Goal: Navigation & Orientation: Find specific page/section

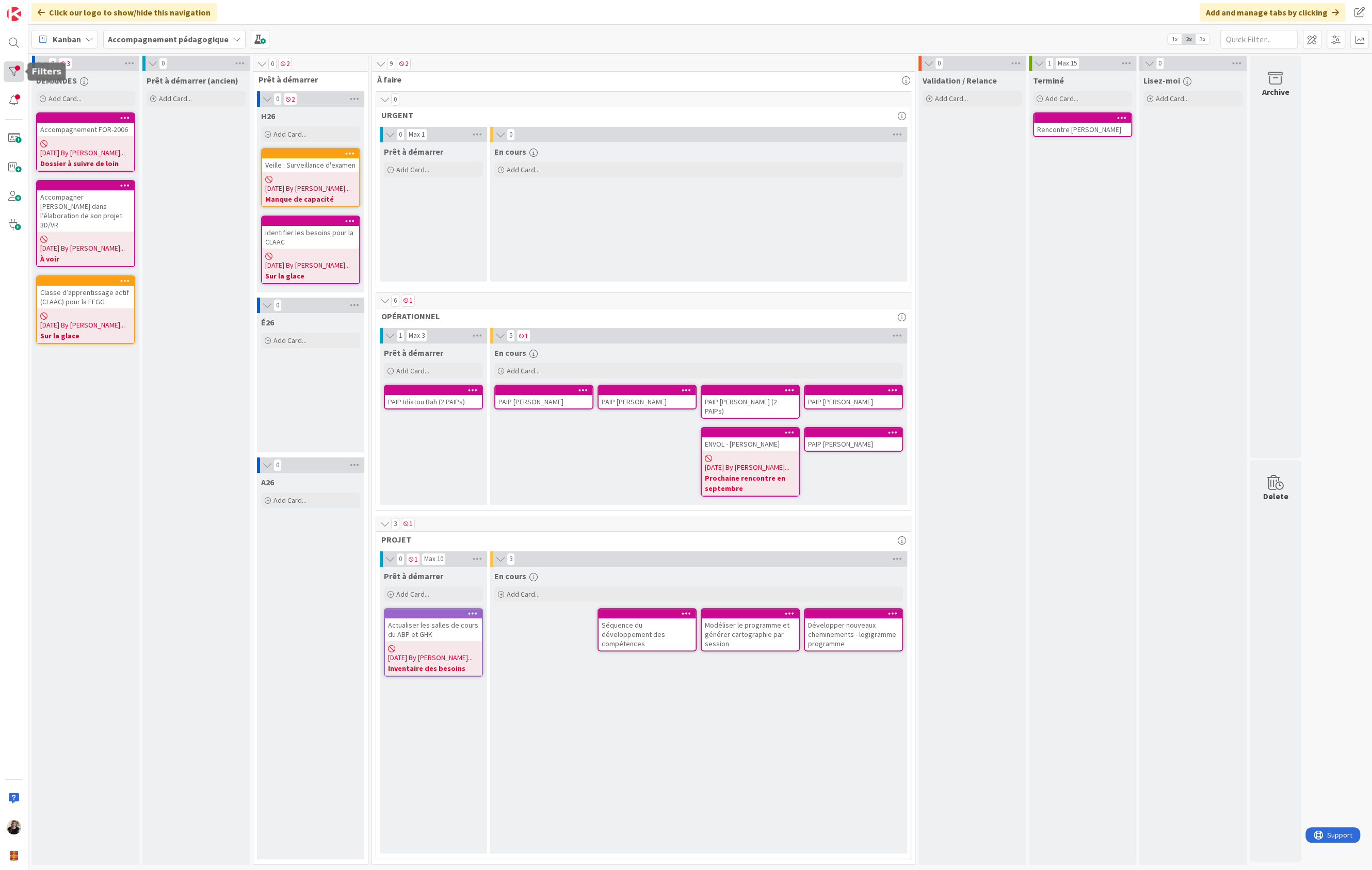
click at [10, 66] on div at bounding box center [14, 72] width 21 height 21
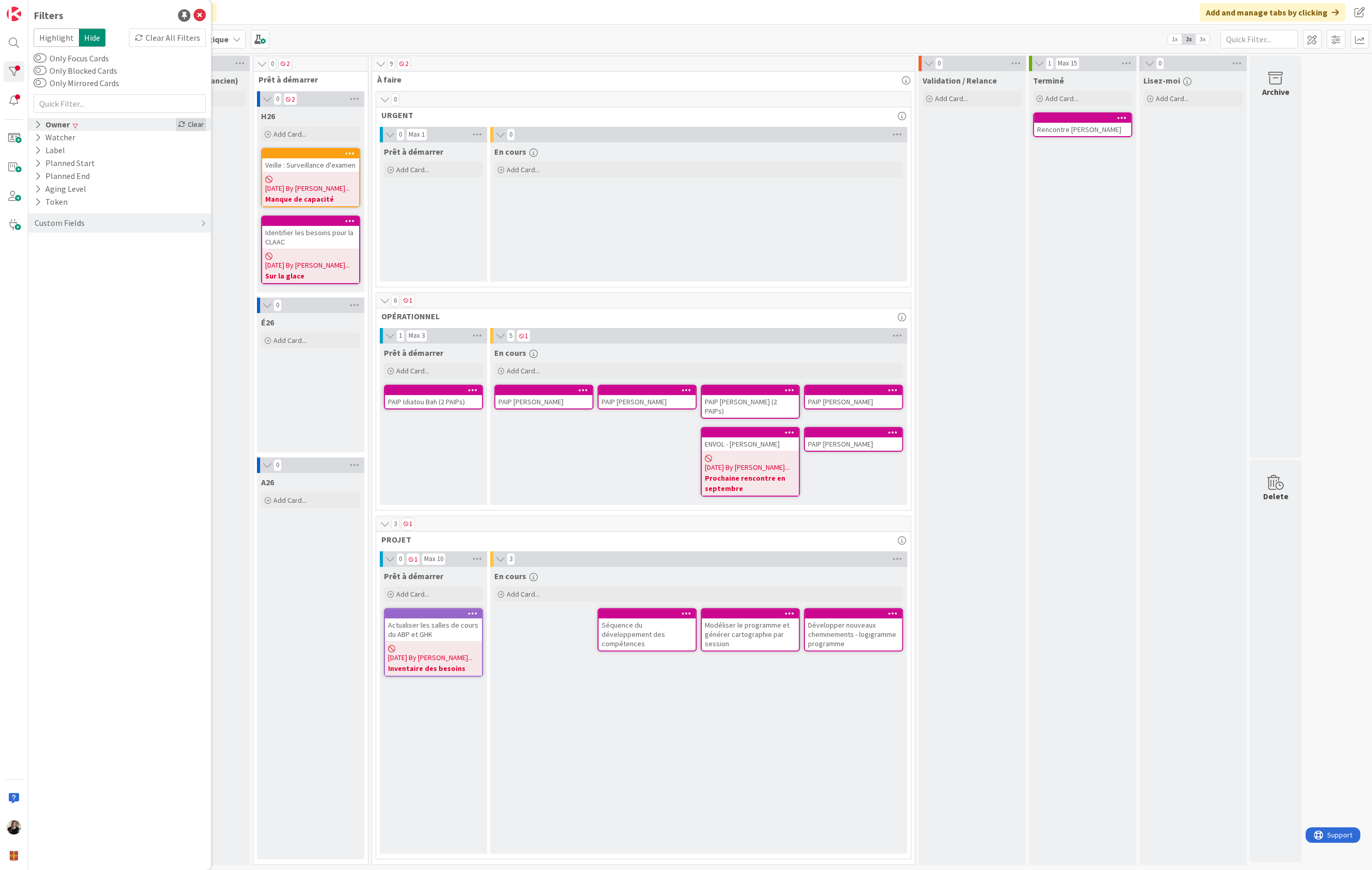
click at [186, 121] on div "Clear" at bounding box center [190, 125] width 30 height 13
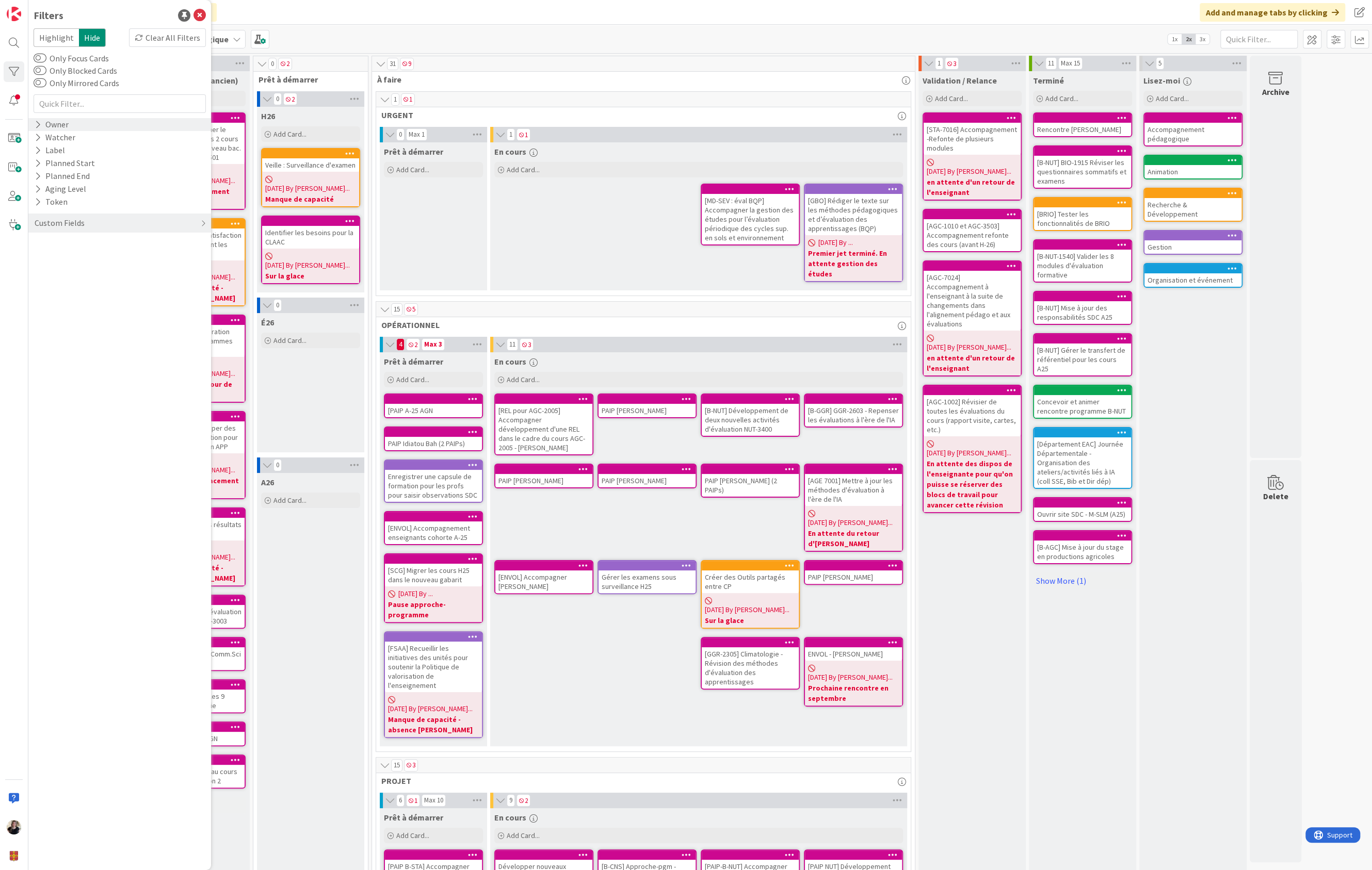
click at [31, 123] on div "Owner" at bounding box center [120, 125] width 183 height 13
click at [38, 141] on icon at bounding box center [39, 140] width 7 height 7
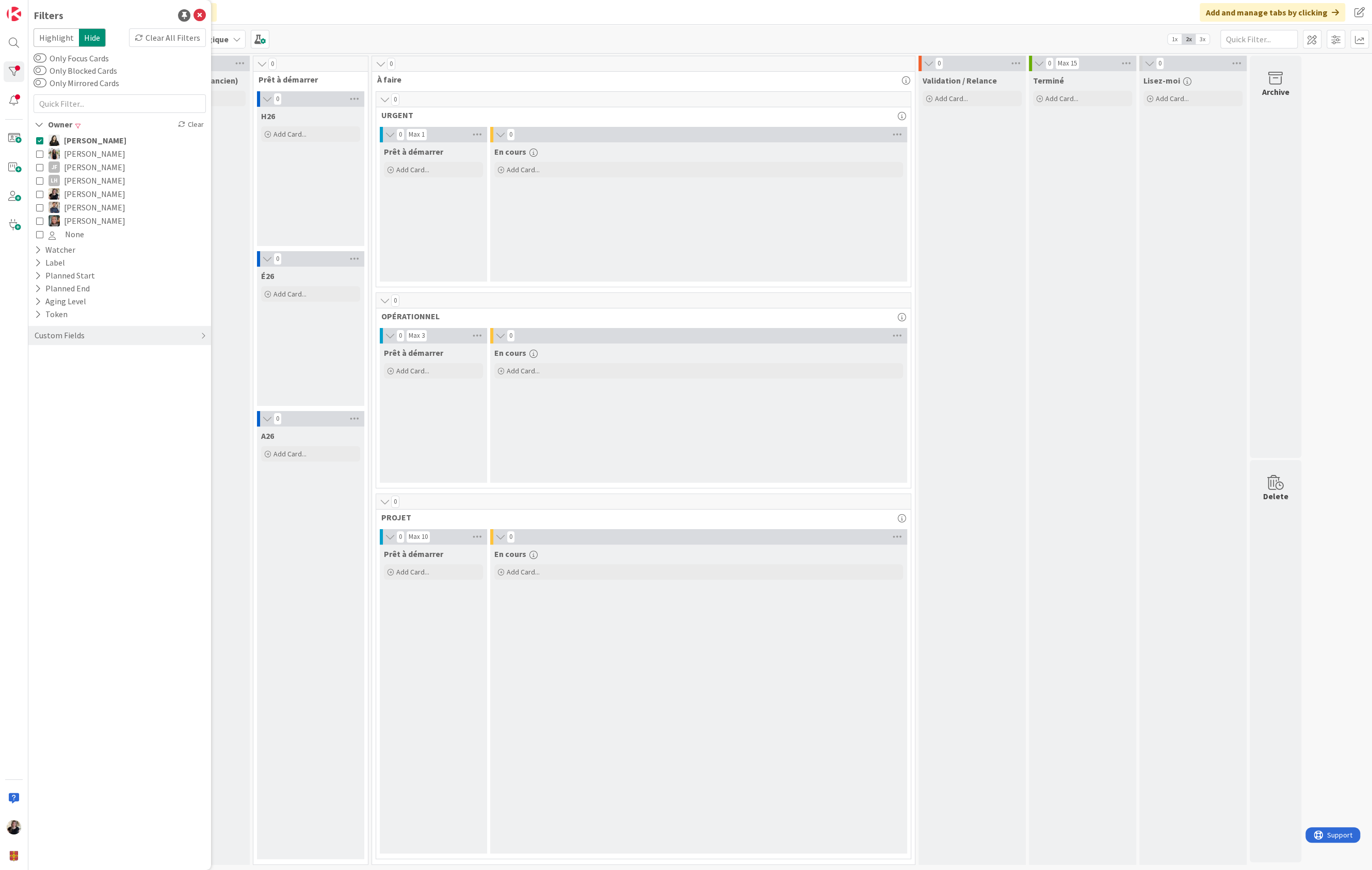
click at [38, 141] on icon at bounding box center [39, 140] width 7 height 7
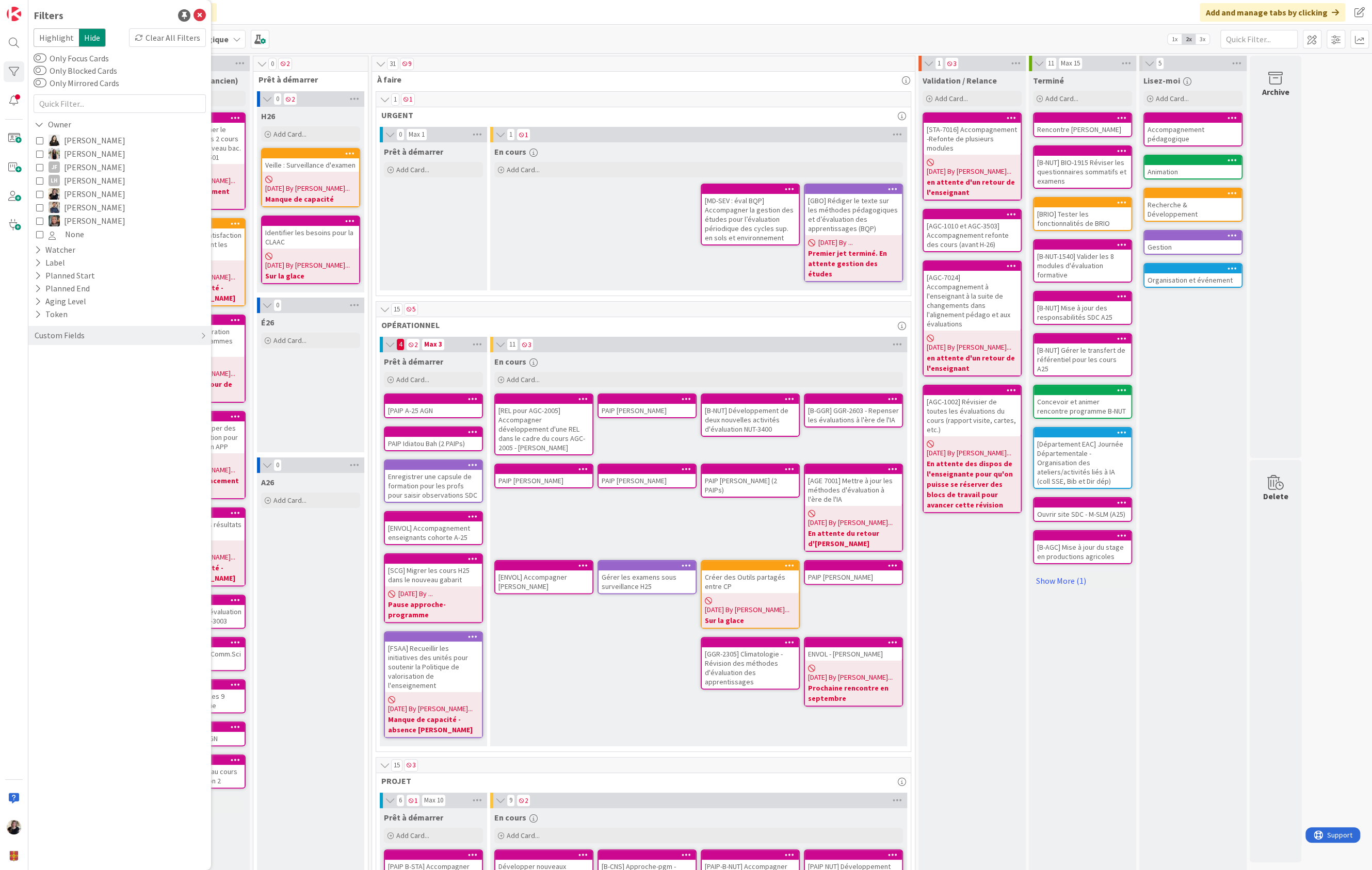
click at [36, 152] on icon at bounding box center [39, 153] width 7 height 7
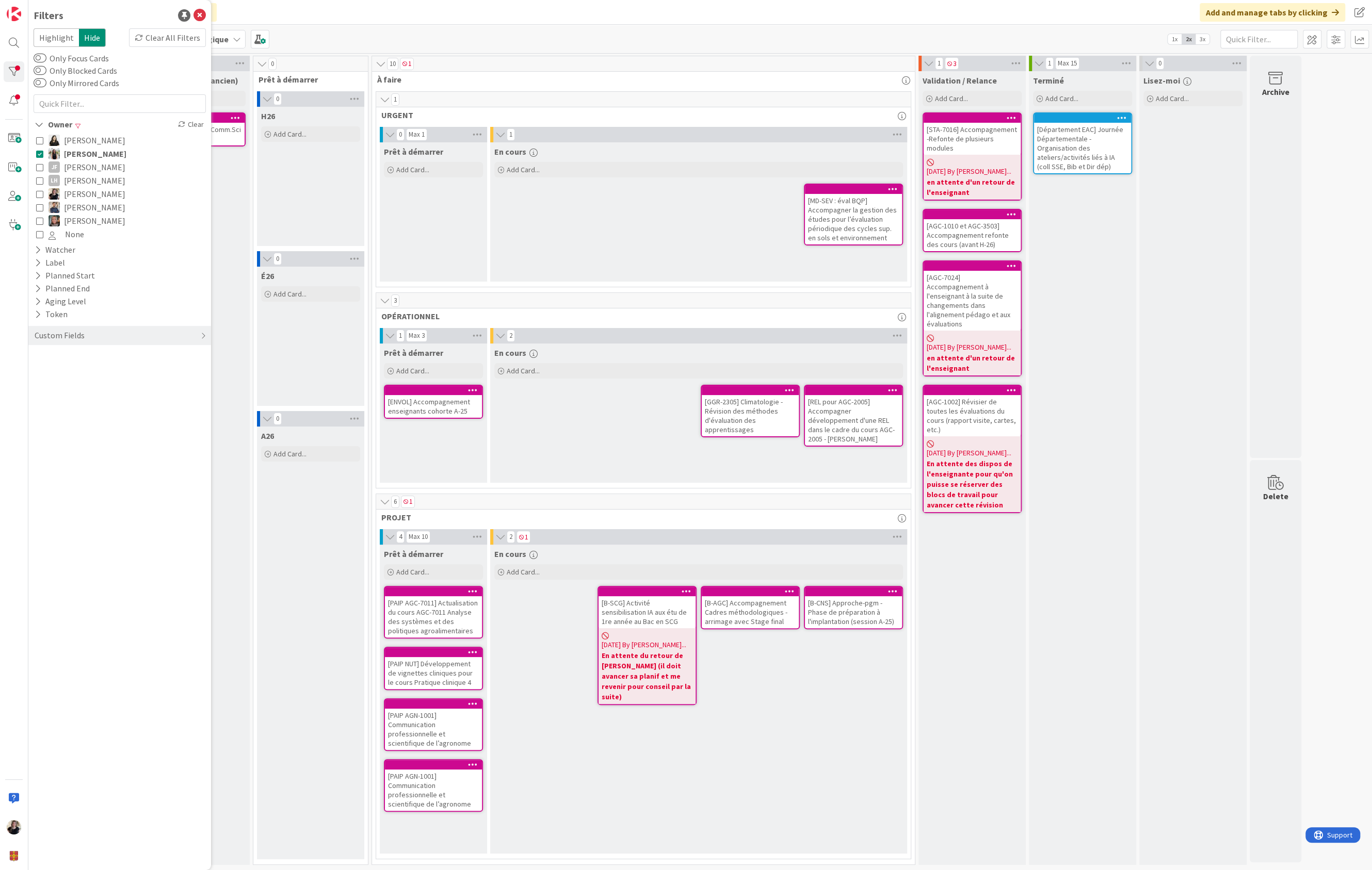
click at [1338, 218] on div "1 DEMANDES Add Card... [B-STA] Accompagnement Direction de pgm - Évaluation de …" at bounding box center [700, 463] width 1339 height 814
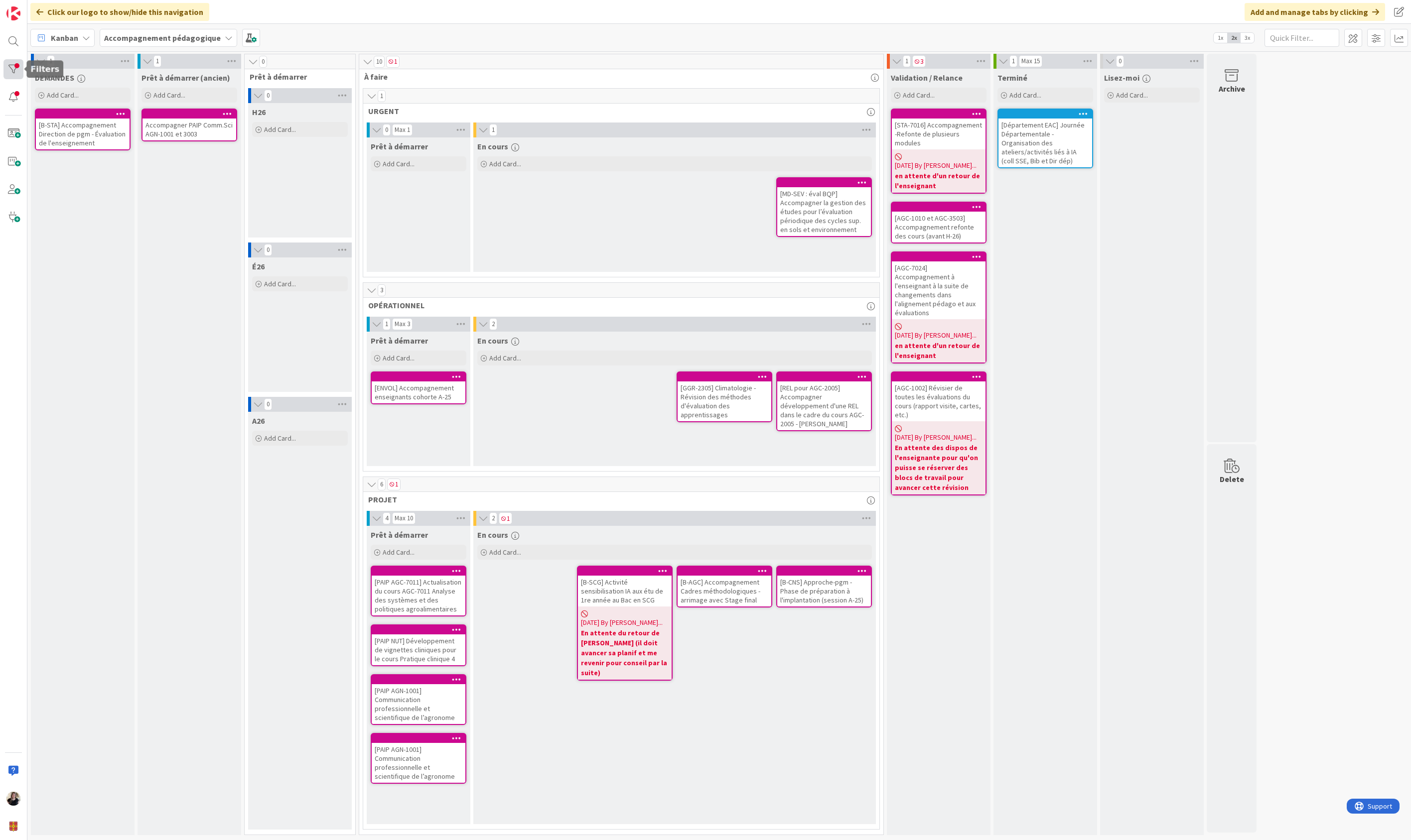
click at [15, 72] on div at bounding box center [14, 69] width 20 height 20
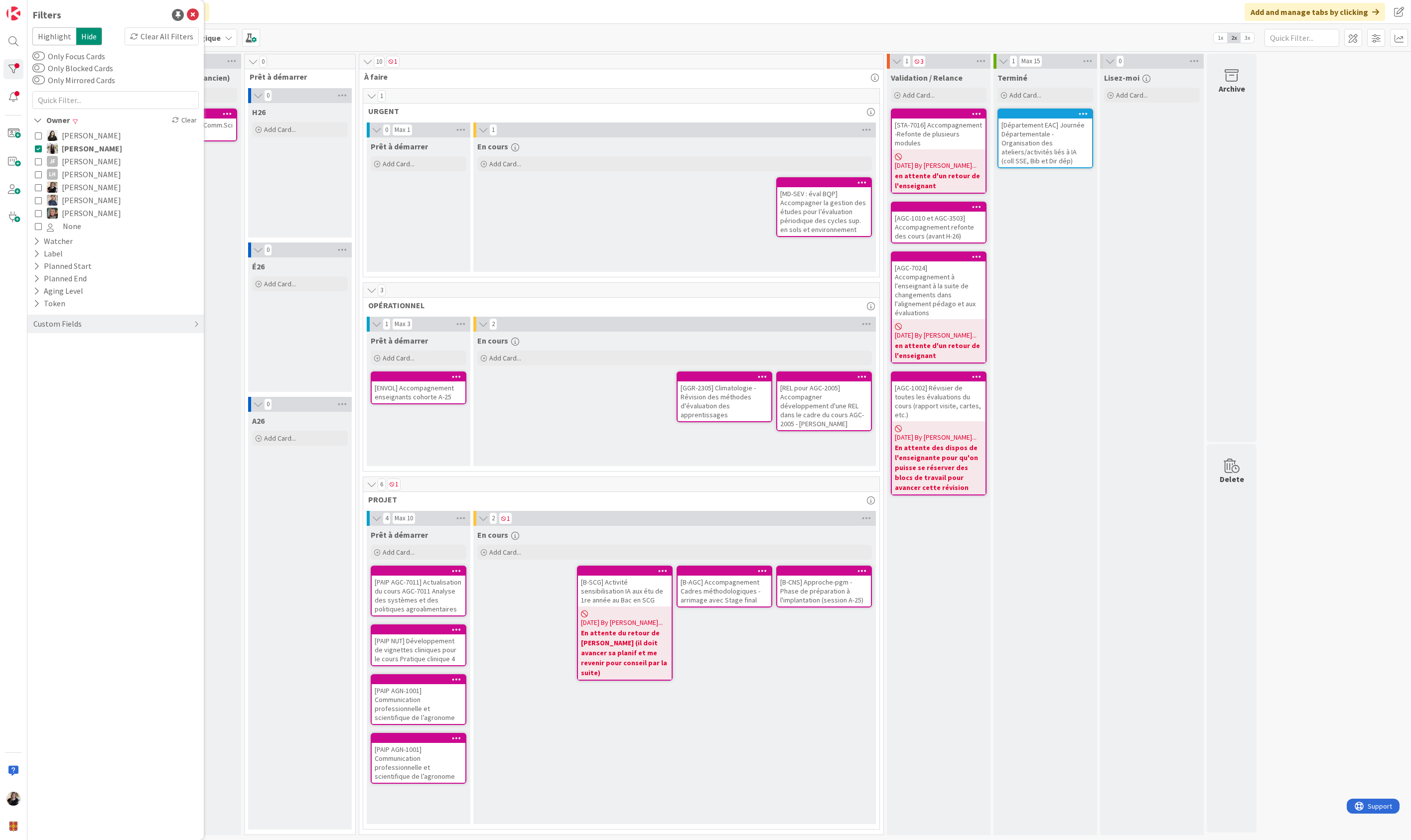
click at [37, 213] on icon at bounding box center [38, 213] width 7 height 7
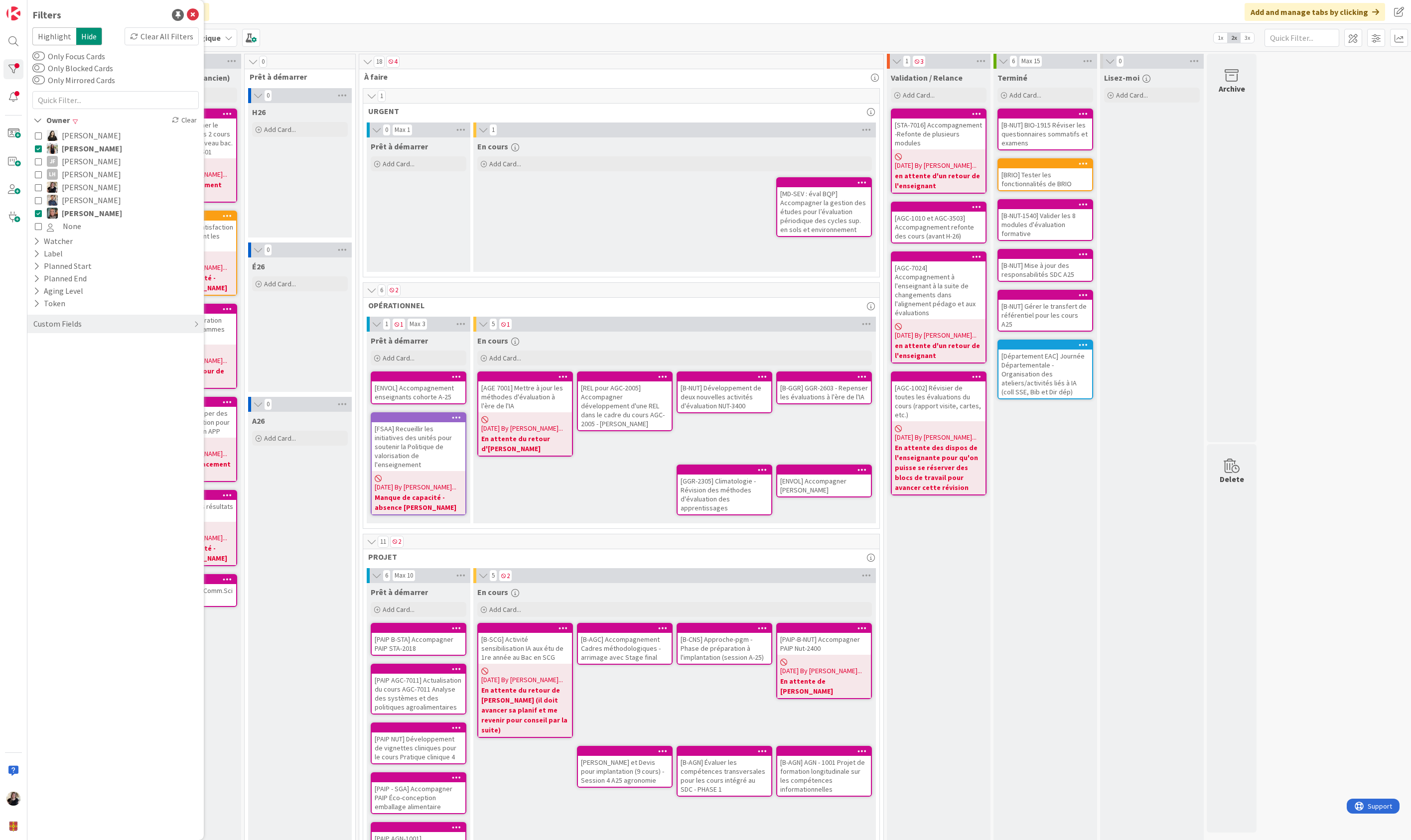
click at [35, 150] on icon at bounding box center [38, 148] width 7 height 7
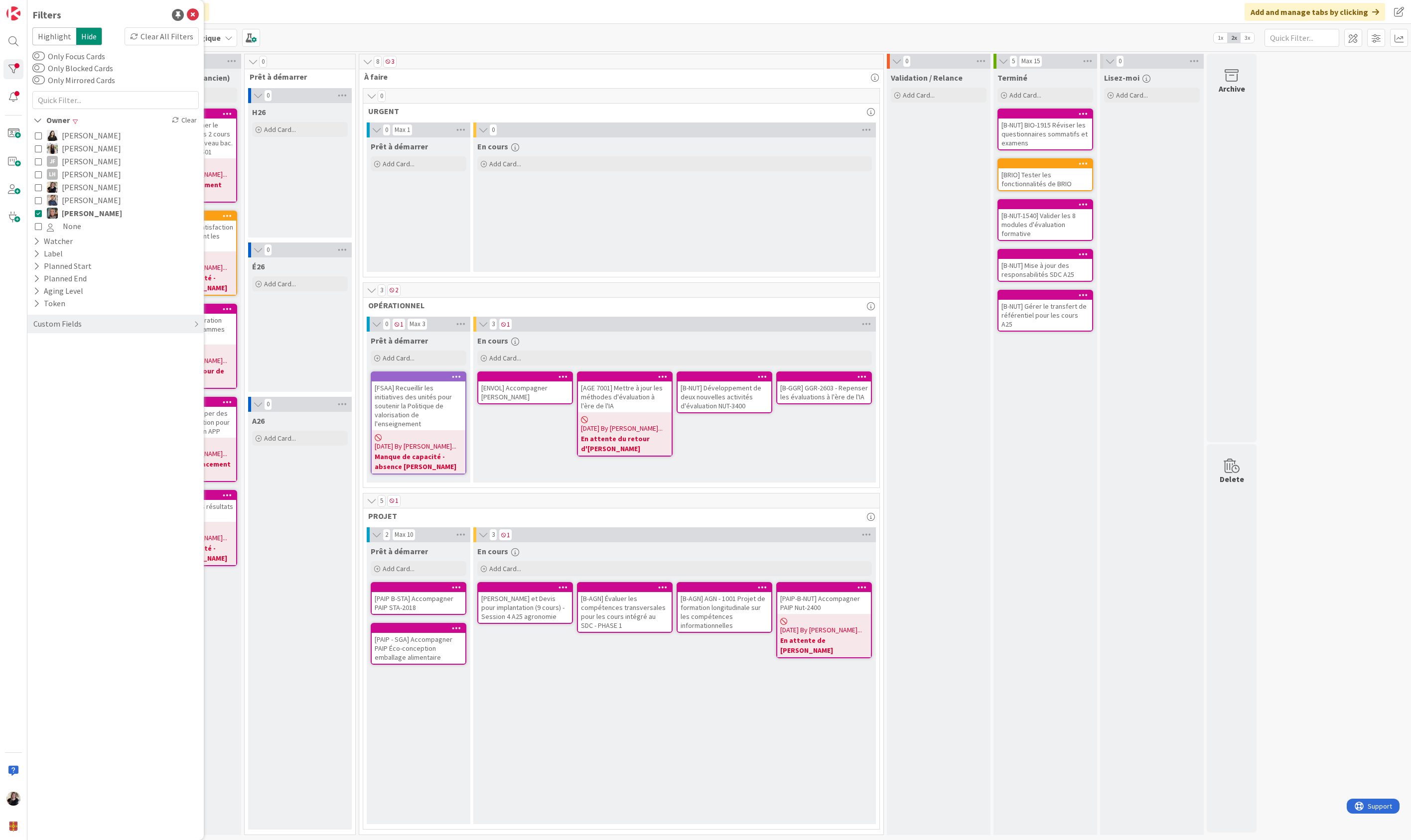
drag, startPoint x: 37, startPoint y: 217, endPoint x: 42, endPoint y: 178, distance: 39.3
click at [37, 217] on icon at bounding box center [38, 213] width 7 height 7
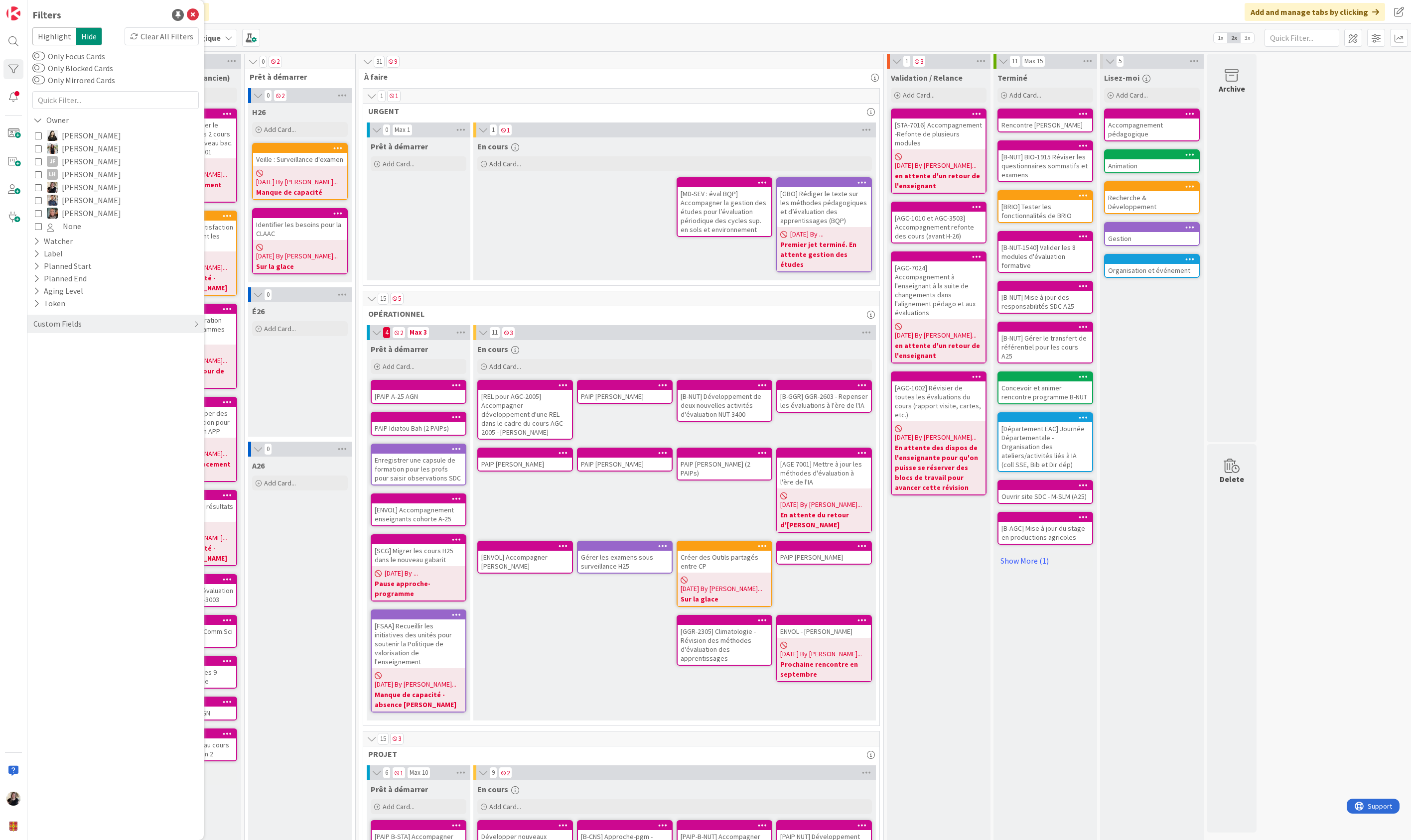
click at [37, 190] on icon at bounding box center [38, 186] width 7 height 7
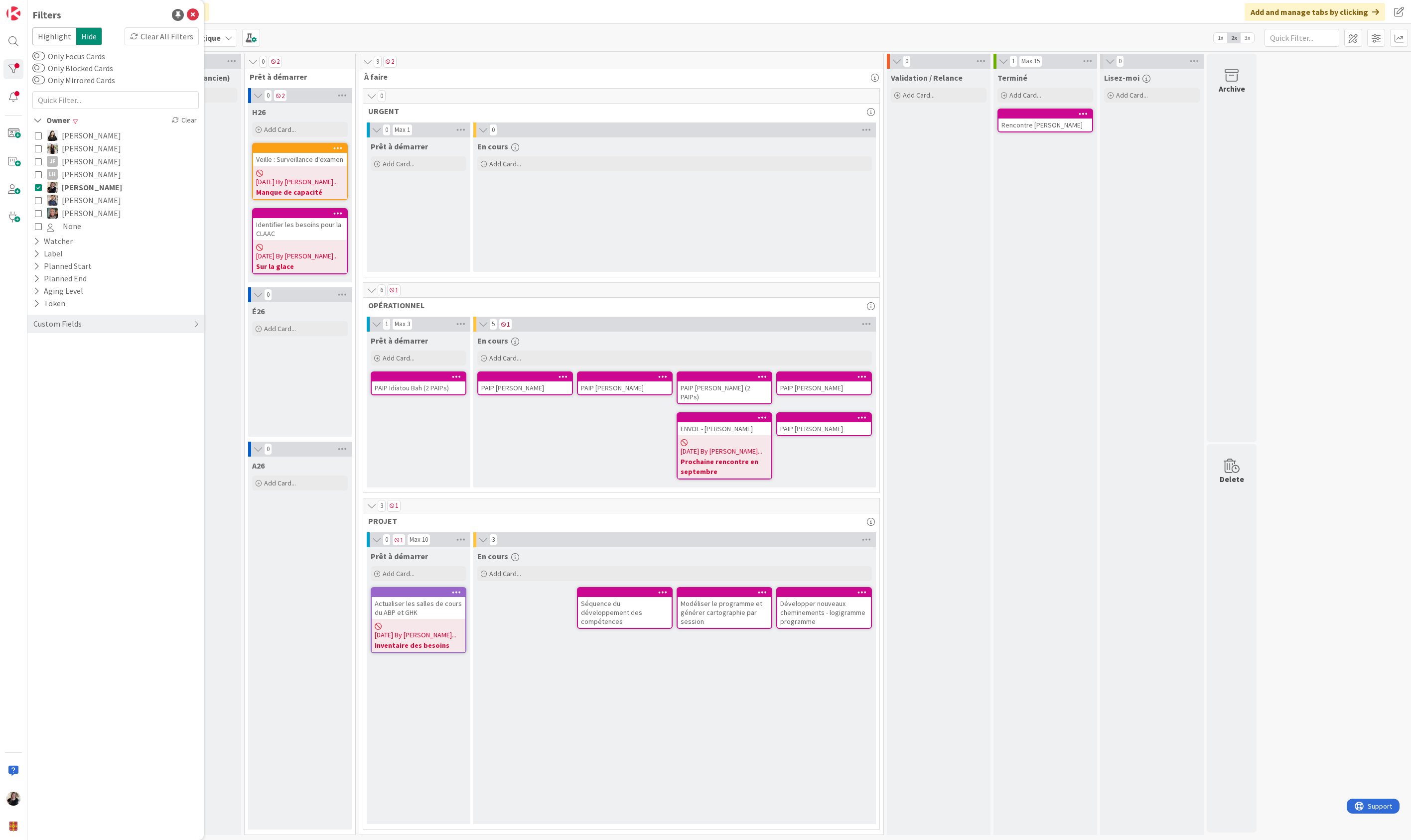
click at [589, 43] on div "Kanban Accompagnement pédagogique 1x 2x 3x" at bounding box center [719, 38] width 1383 height 28
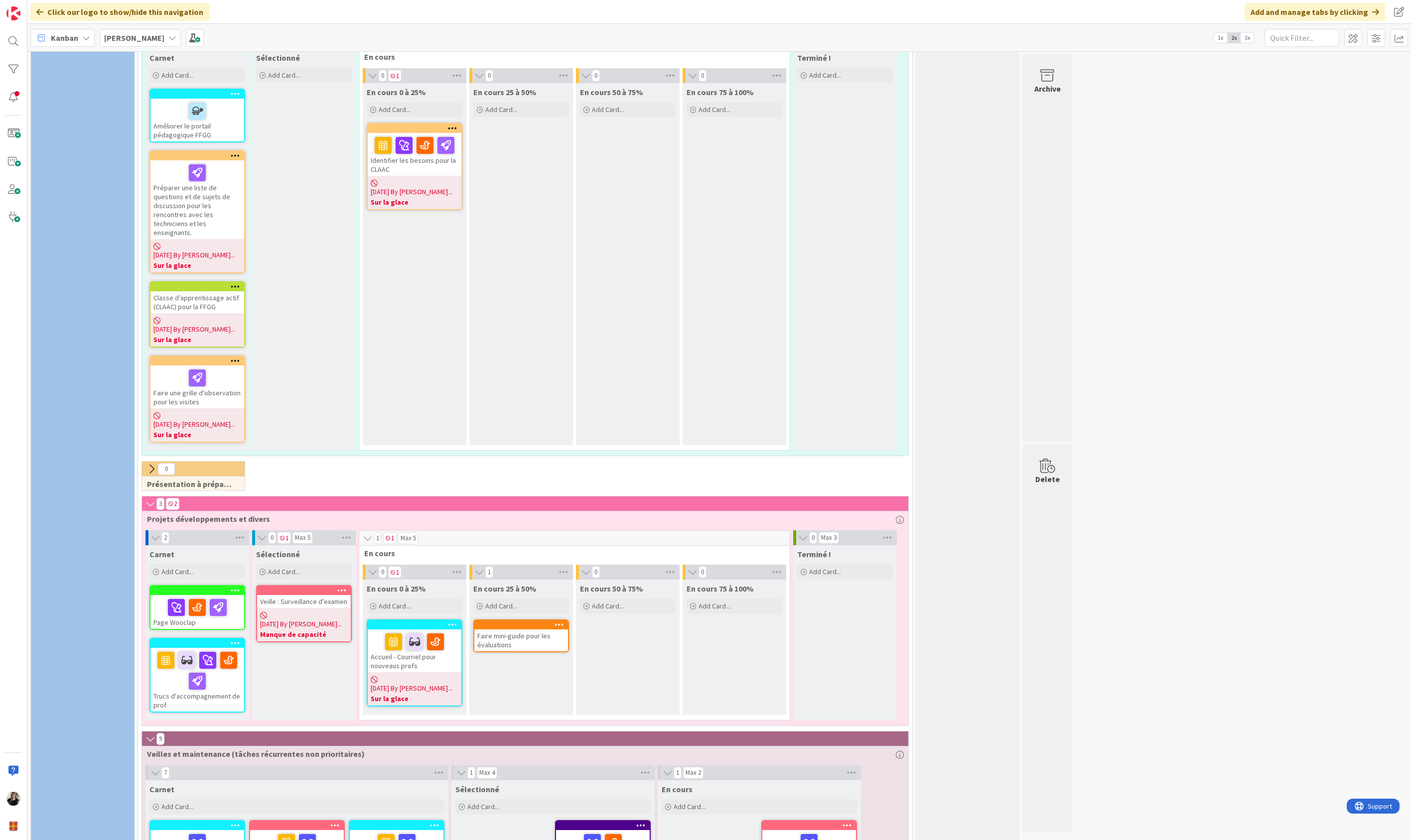
scroll to position [1177, 0]
